Goal: Information Seeking & Learning: Learn about a topic

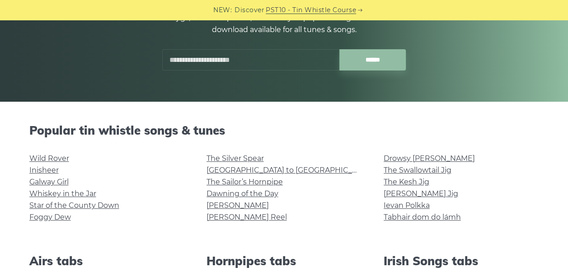
scroll to position [136, 0]
click at [250, 217] on link "[PERSON_NAME] Reel" at bounding box center [247, 217] width 80 height 9
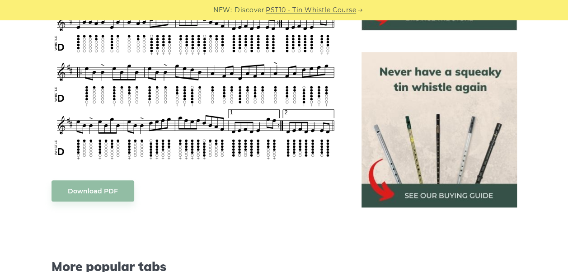
scroll to position [407, 0]
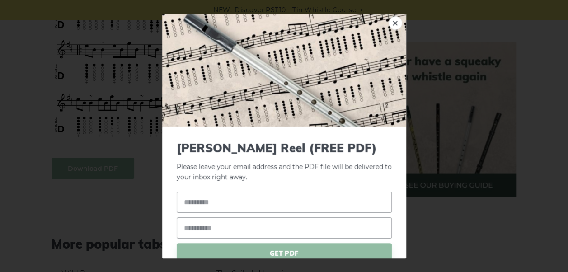
click at [389, 25] on link "×" at bounding box center [396, 23] width 14 height 14
